Goal: Task Accomplishment & Management: Manage account settings

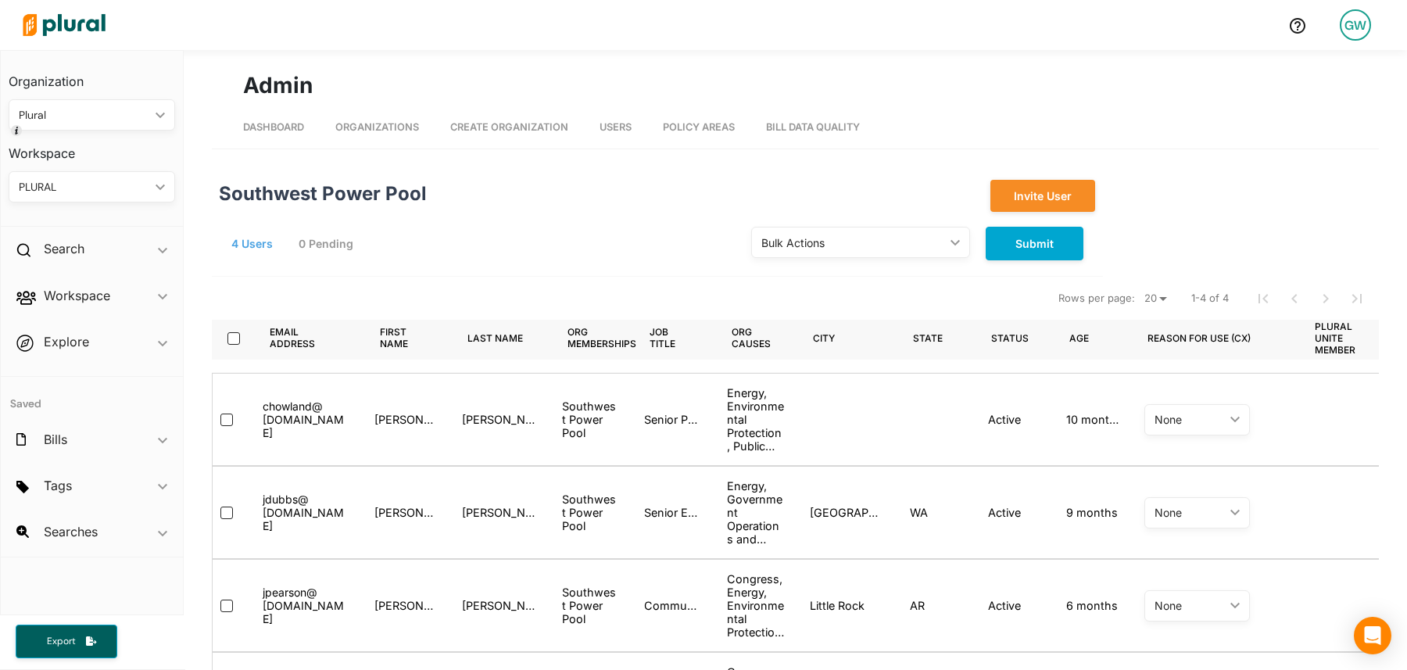
scroll to position [132, 0]
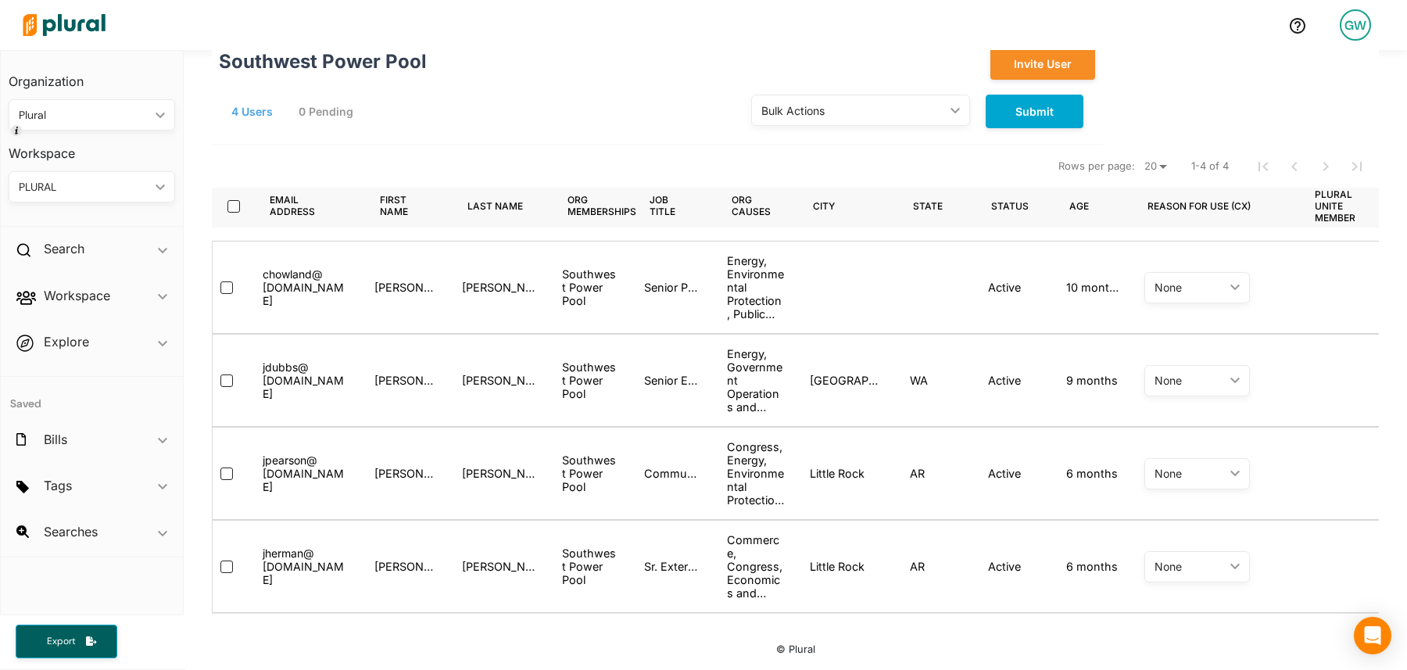
click at [1346, 17] on div "GW" at bounding box center [1355, 24] width 31 height 31
click at [922, 33] on div at bounding box center [646, 25] width 1260 height 55
click at [90, 299] on h2 "Workspace" at bounding box center [77, 295] width 66 height 17
click at [58, 374] on h4 "Tags" at bounding box center [95, 373] width 143 height 15
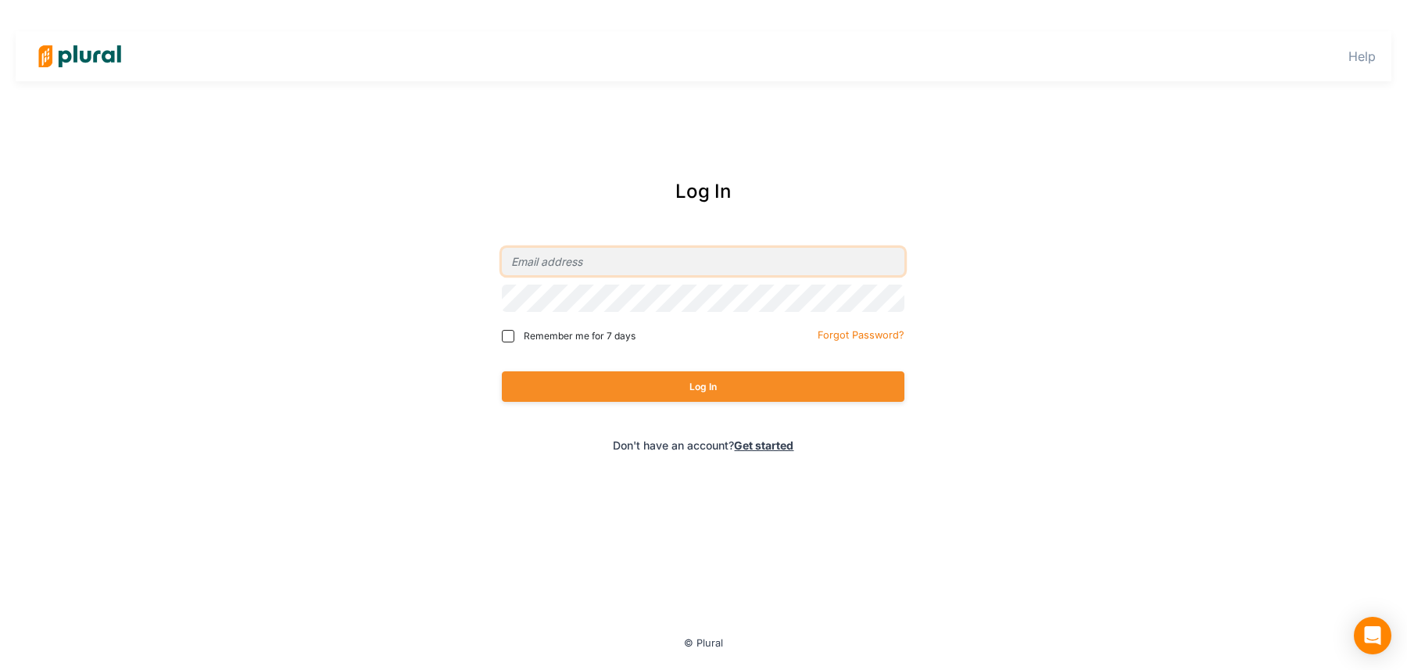
click at [618, 256] on input "email" at bounding box center [703, 261] width 403 height 27
type input "[PERSON_NAME][EMAIL_ADDRESS][DOMAIN_NAME]"
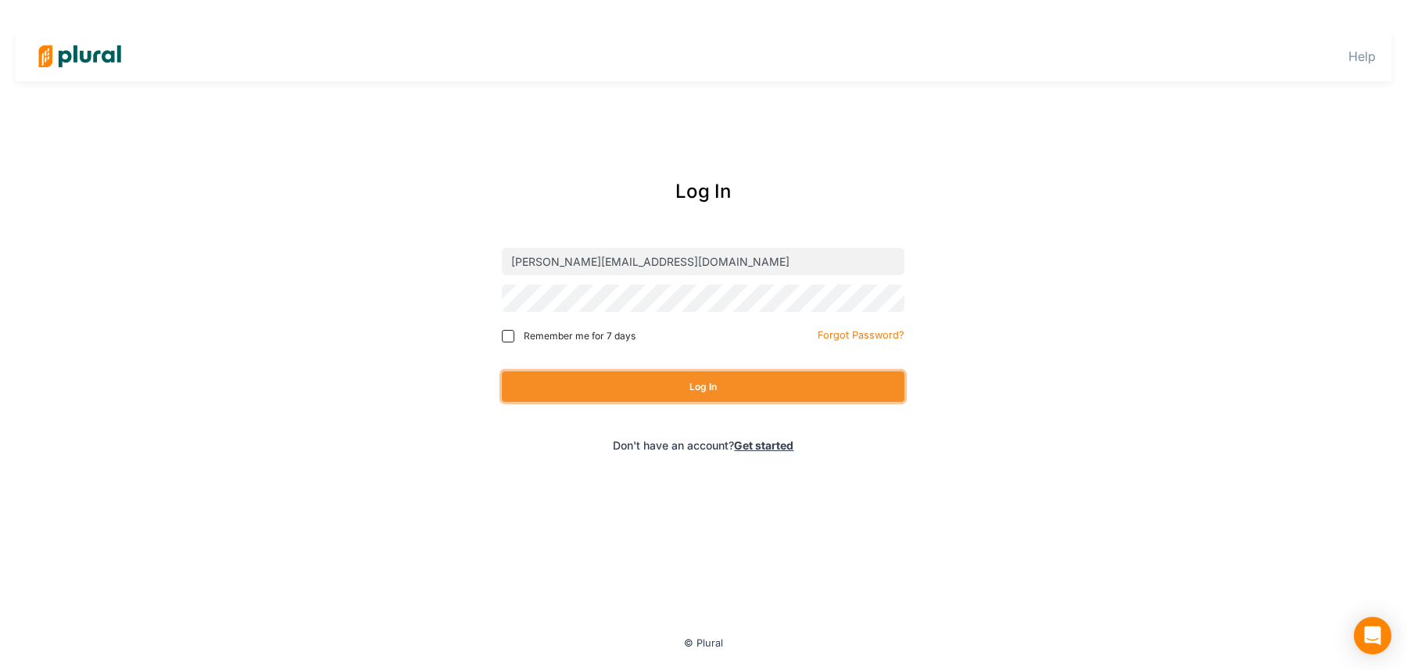
click at [581, 384] on button "Log In" at bounding box center [703, 386] width 403 height 30
